Goal: Transaction & Acquisition: Subscribe to service/newsletter

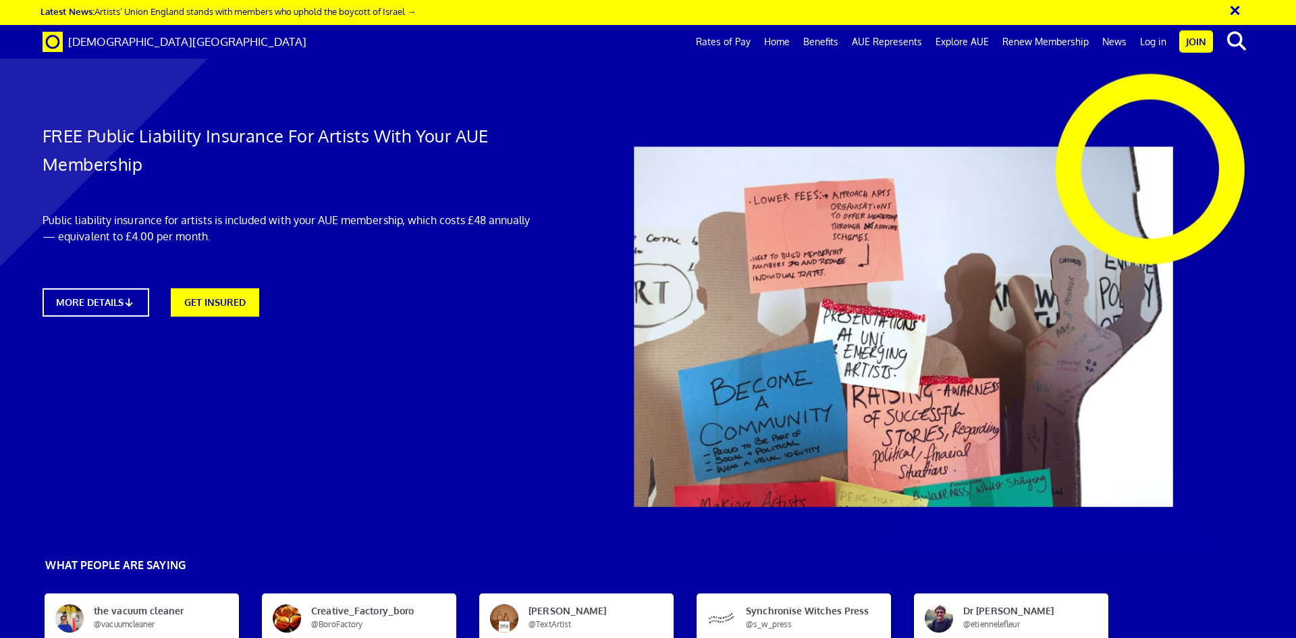
scroll to position [270, 0]
click at [1235, 10] on button "×" at bounding box center [1244, 8] width 34 height 22
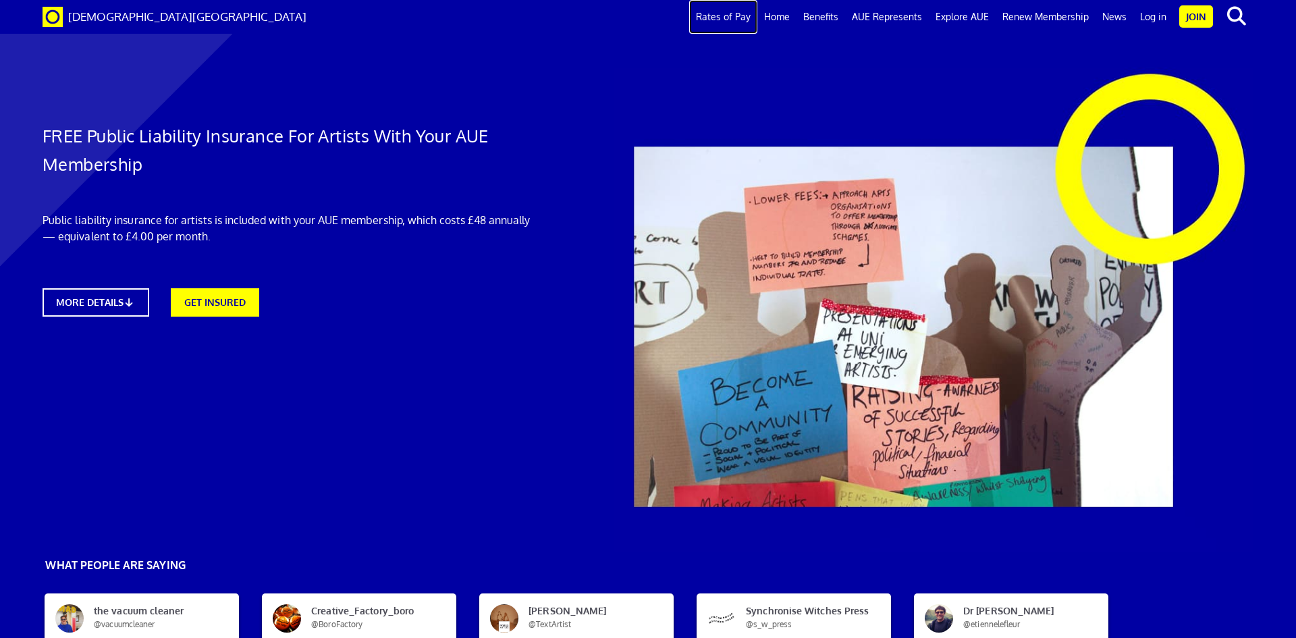
click at [738, 15] on link "Rates of Pay" at bounding box center [723, 17] width 68 height 34
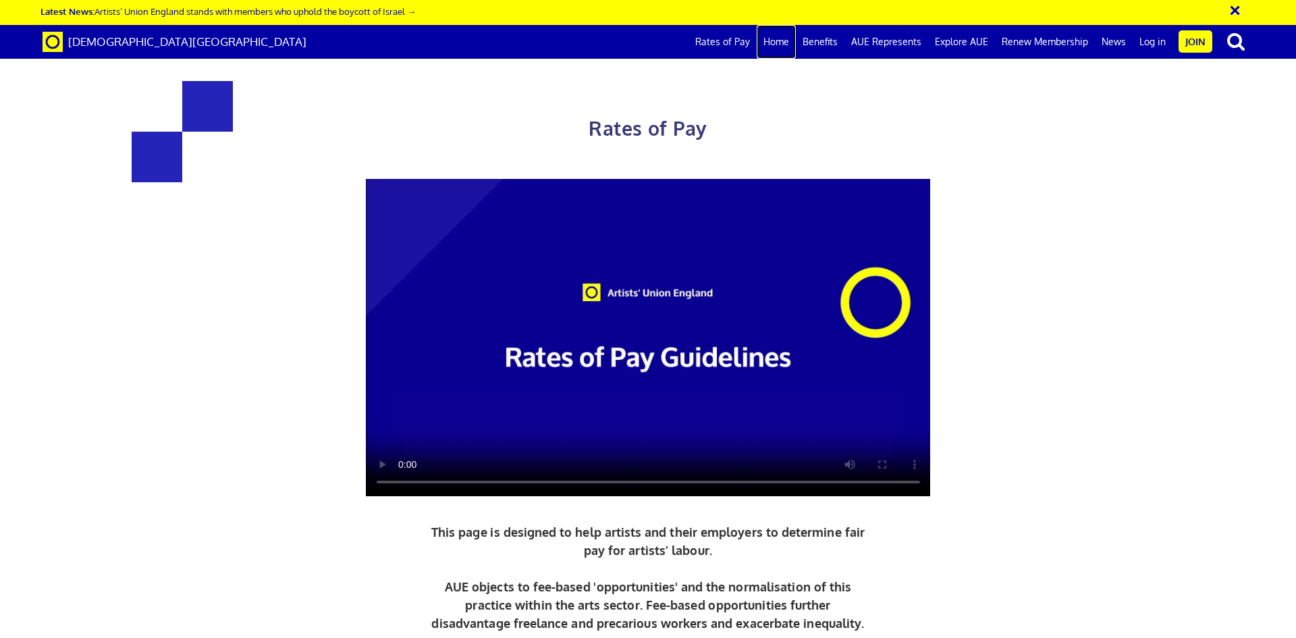
click at [779, 42] on link "Home" at bounding box center [776, 42] width 39 height 34
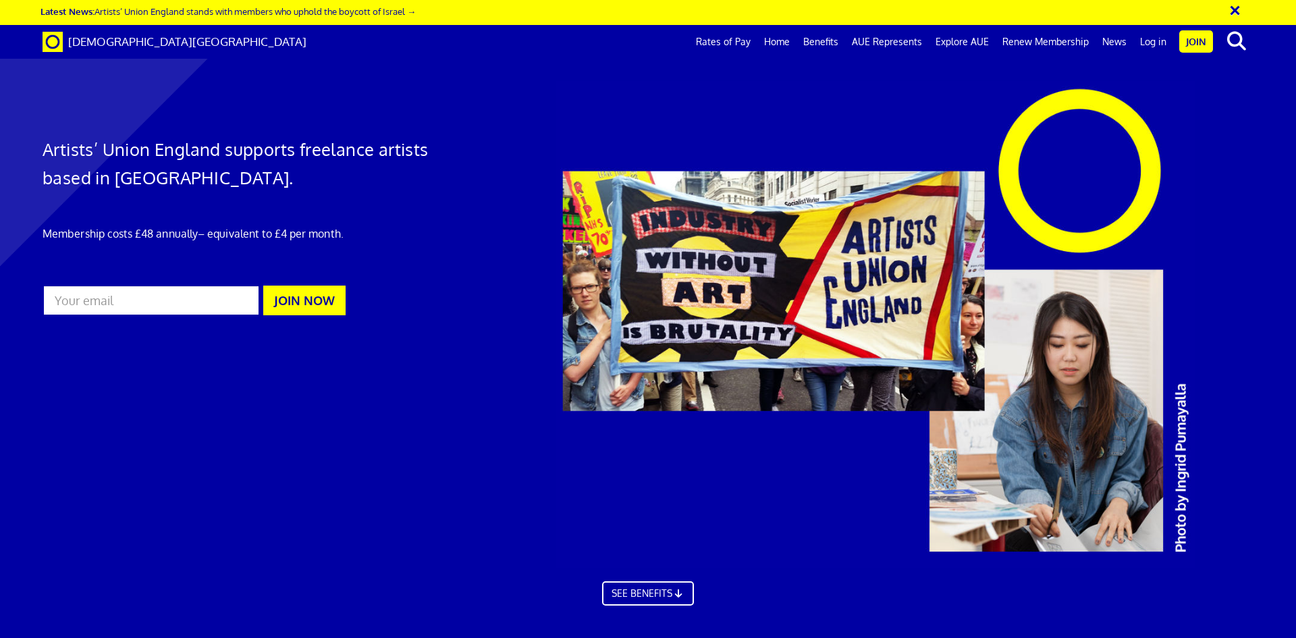
scroll to position [0, 21]
drag, startPoint x: 152, startPoint y: 236, endPoint x: 353, endPoint y: 232, distance: 201.1
click at [353, 232] on p "Membership costs £48 annually – equivalent to £4 per month." at bounding box center [238, 233] width 390 height 16
click at [355, 238] on p "Membership costs £48 annually – equivalent to £4 per month." at bounding box center [238, 233] width 390 height 16
click at [1209, 41] on link "Join" at bounding box center [1196, 41] width 34 height 22
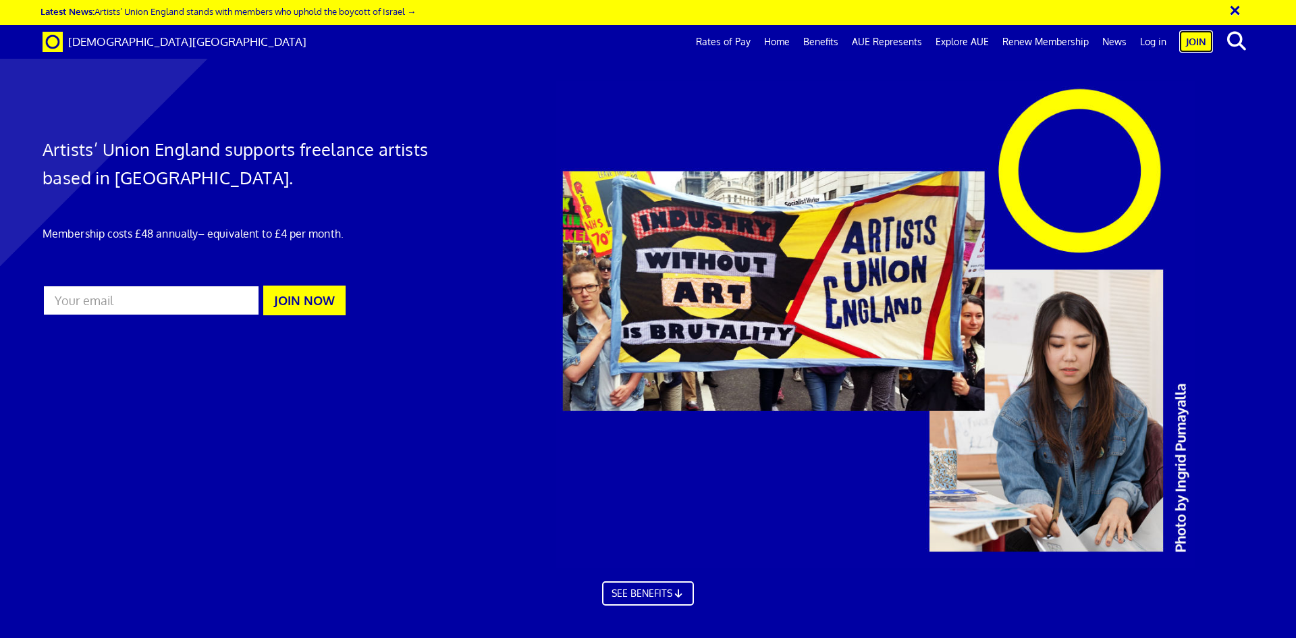
scroll to position [202, 0]
click at [831, 44] on link "Benefits" at bounding box center [820, 42] width 49 height 34
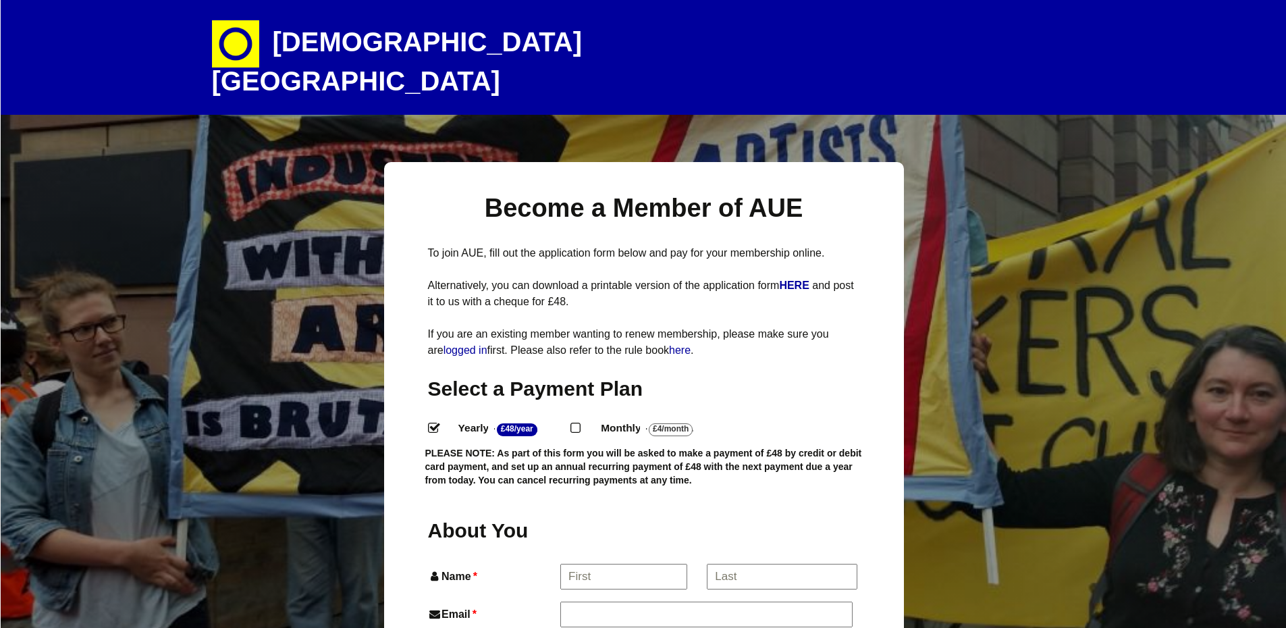
select select
drag, startPoint x: 1093, startPoint y: 147, endPoint x: 627, endPoint y: 71, distance: 471.9
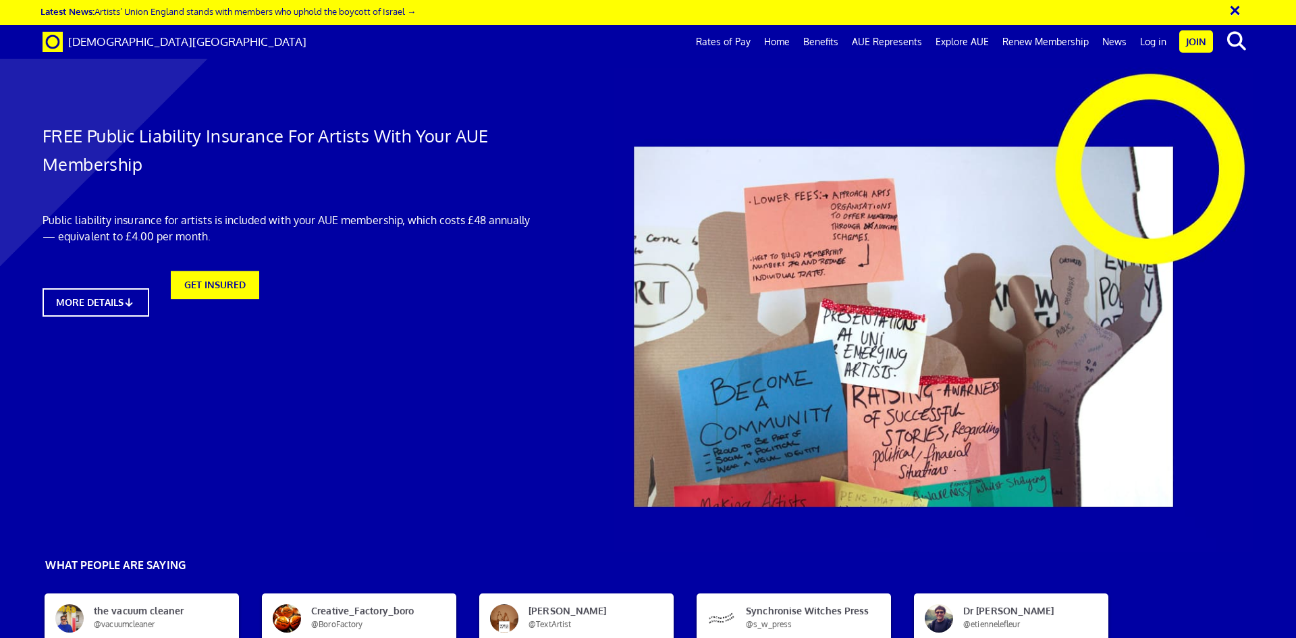
scroll to position [0, 21]
click at [127, 303] on link "MORE DETAILS" at bounding box center [95, 302] width 117 height 31
click at [1056, 38] on link "Renew Membership" at bounding box center [1045, 42] width 100 height 34
click at [781, 43] on link "Home" at bounding box center [776, 42] width 39 height 34
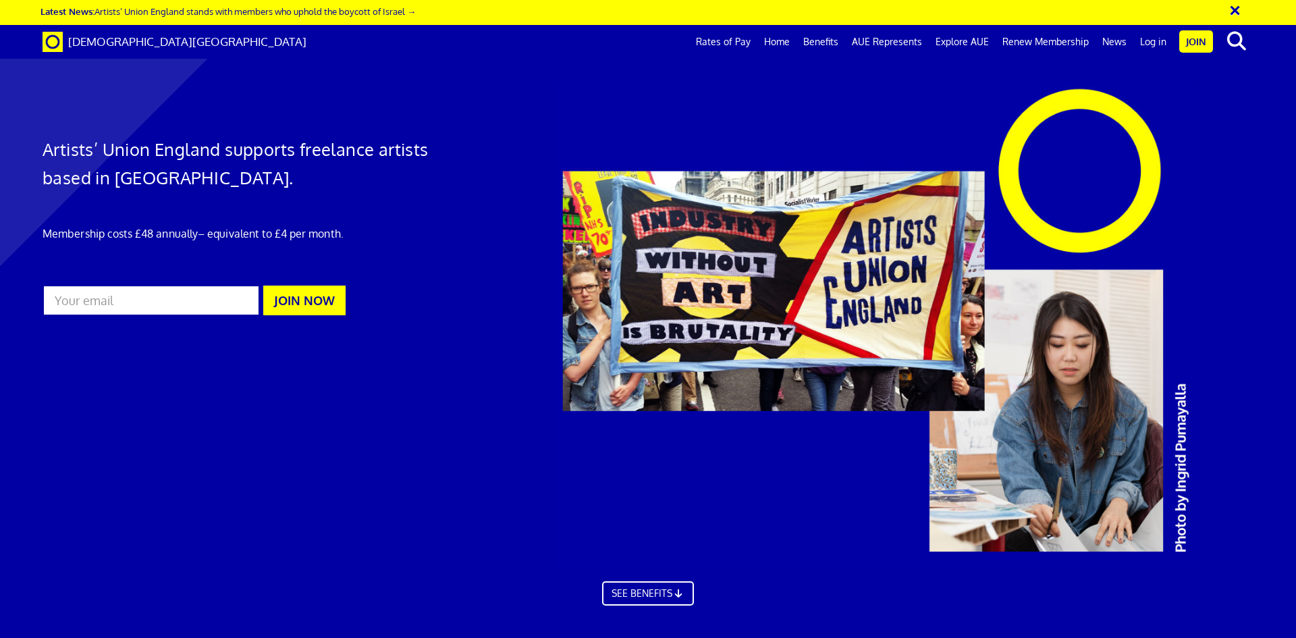
scroll to position [0, 21]
